Goal: Information Seeking & Learning: Check status

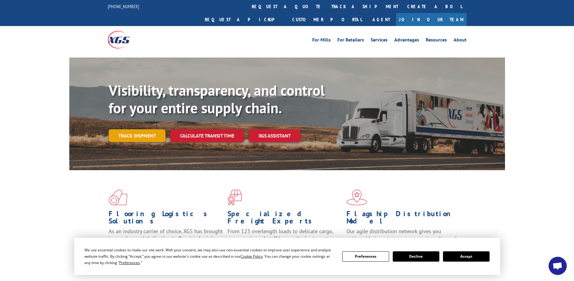
click at [146, 129] on link "Track shipment" at bounding box center [137, 135] width 57 height 13
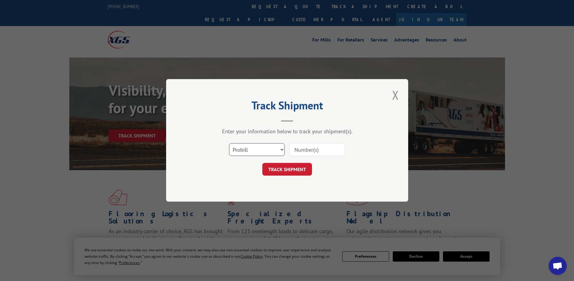
click at [272, 146] on select "Select category... Probill BOL PO" at bounding box center [257, 149] width 56 height 13
select select "po"
click at [229, 143] on select "Select category... Probill BOL PO" at bounding box center [257, 149] width 56 height 13
click at [313, 150] on input at bounding box center [317, 149] width 56 height 13
type input "89526395"
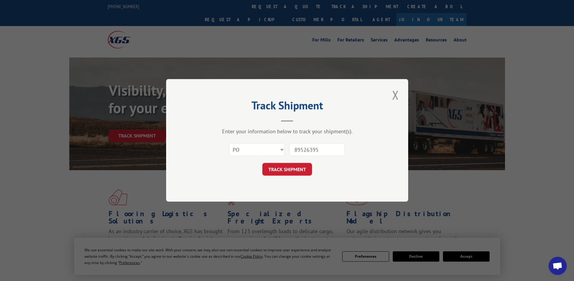
click button "TRACK SHIPMENT" at bounding box center [287, 169] width 50 height 13
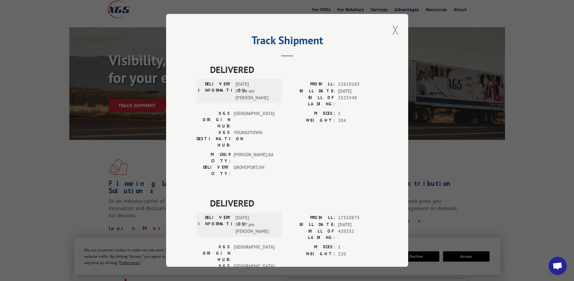
click at [394, 29] on button "Close modal" at bounding box center [395, 29] width 10 height 17
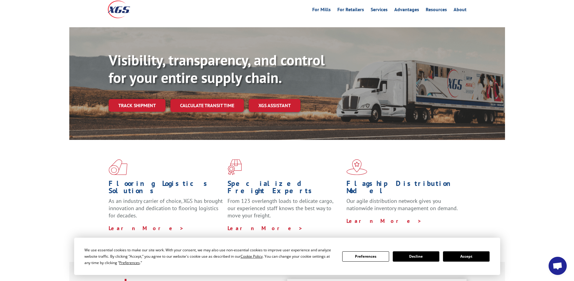
click at [463, 255] on button "Accept" at bounding box center [466, 256] width 47 height 10
